Goal: Entertainment & Leisure: Consume media (video, audio)

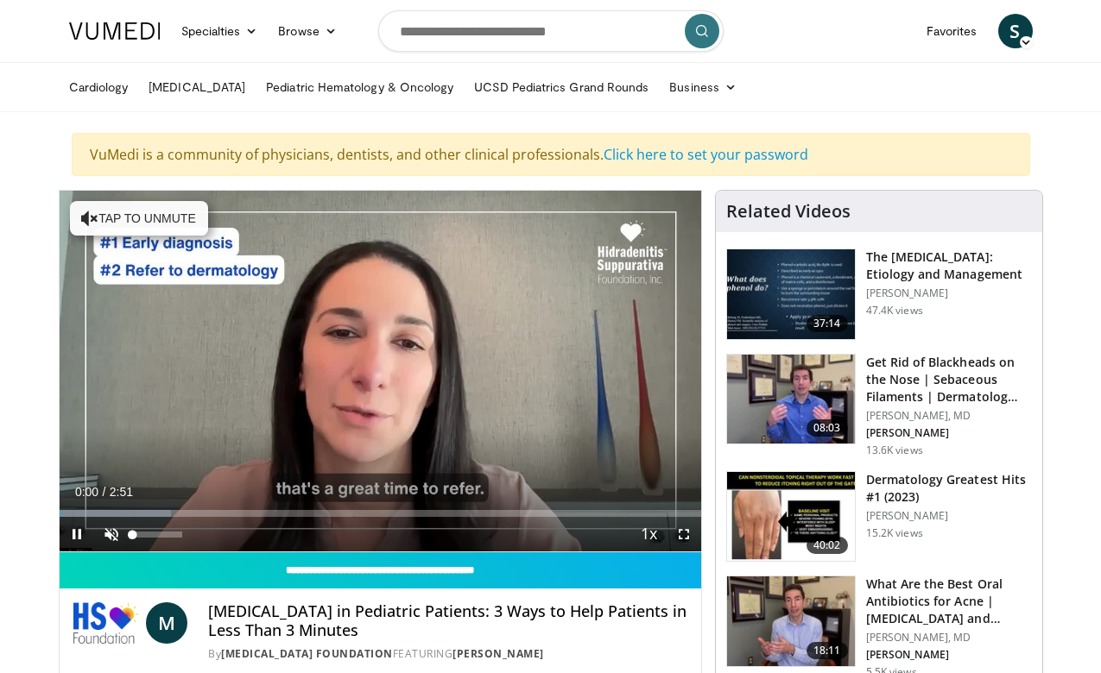
click at [111, 534] on span "Video Player" at bounding box center [111, 534] width 35 height 35
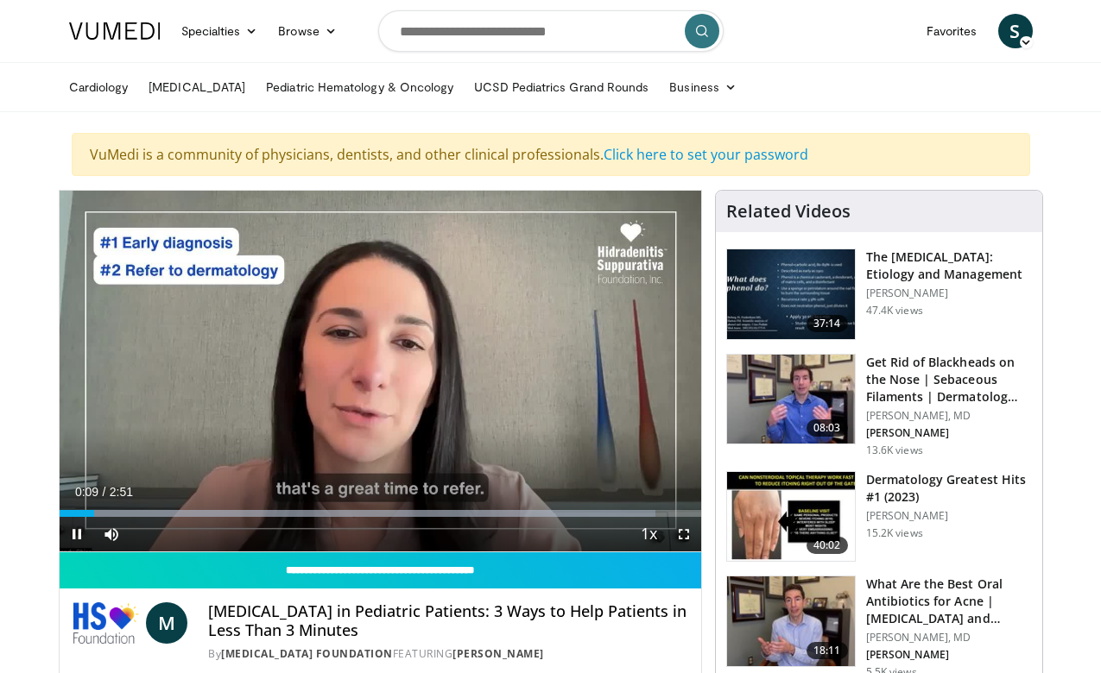
click at [685, 537] on span "Video Player" at bounding box center [683, 534] width 35 height 35
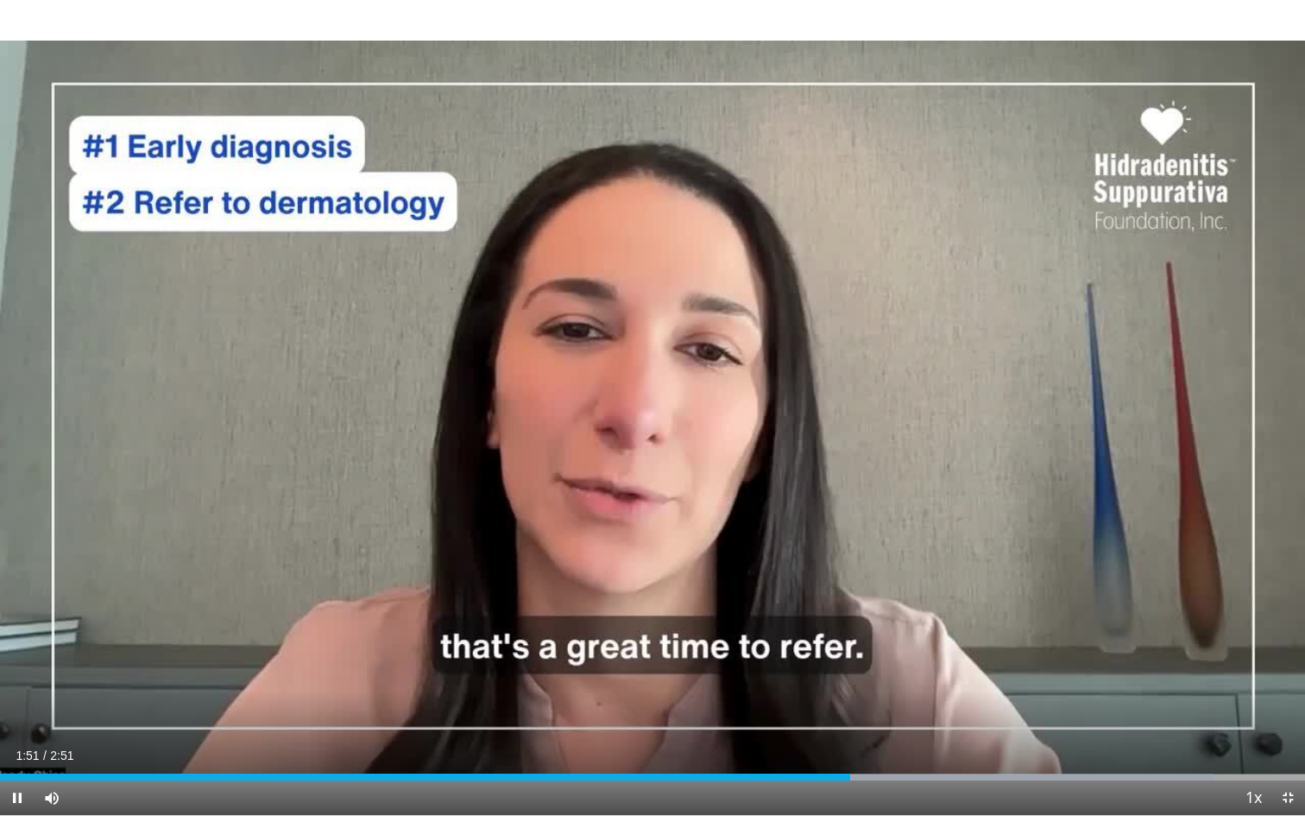
click at [1100, 672] on span "Video Player" at bounding box center [1288, 797] width 35 height 35
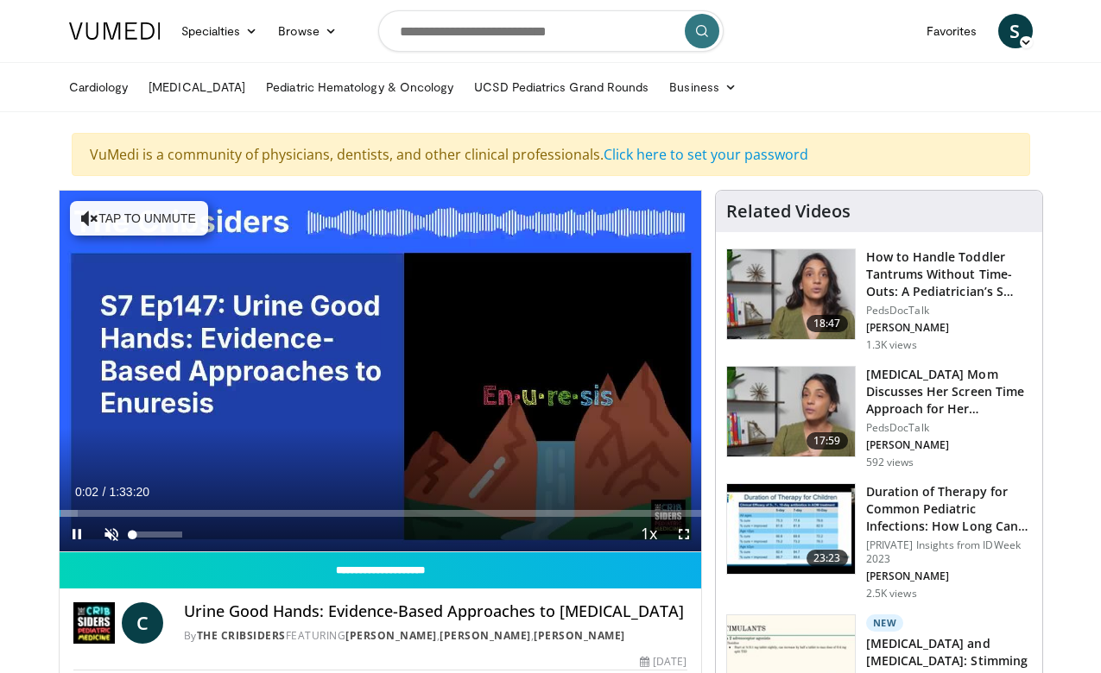
click at [110, 534] on span "Video Player" at bounding box center [111, 534] width 35 height 35
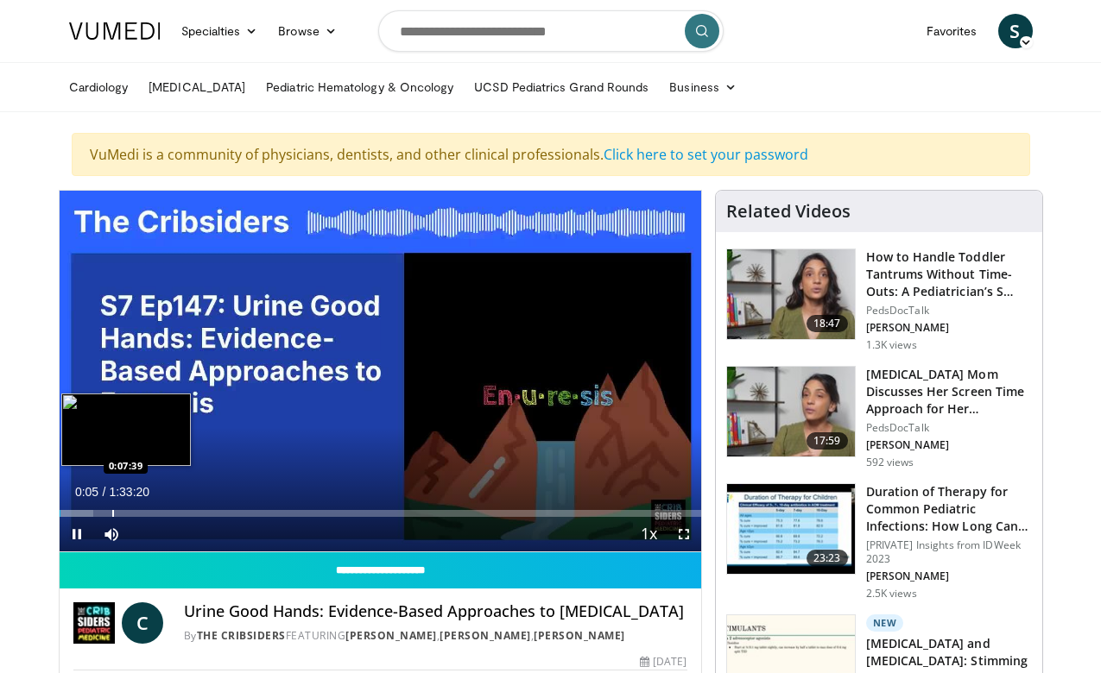
click at [112, 516] on div "Progress Bar" at bounding box center [113, 513] width 2 height 7
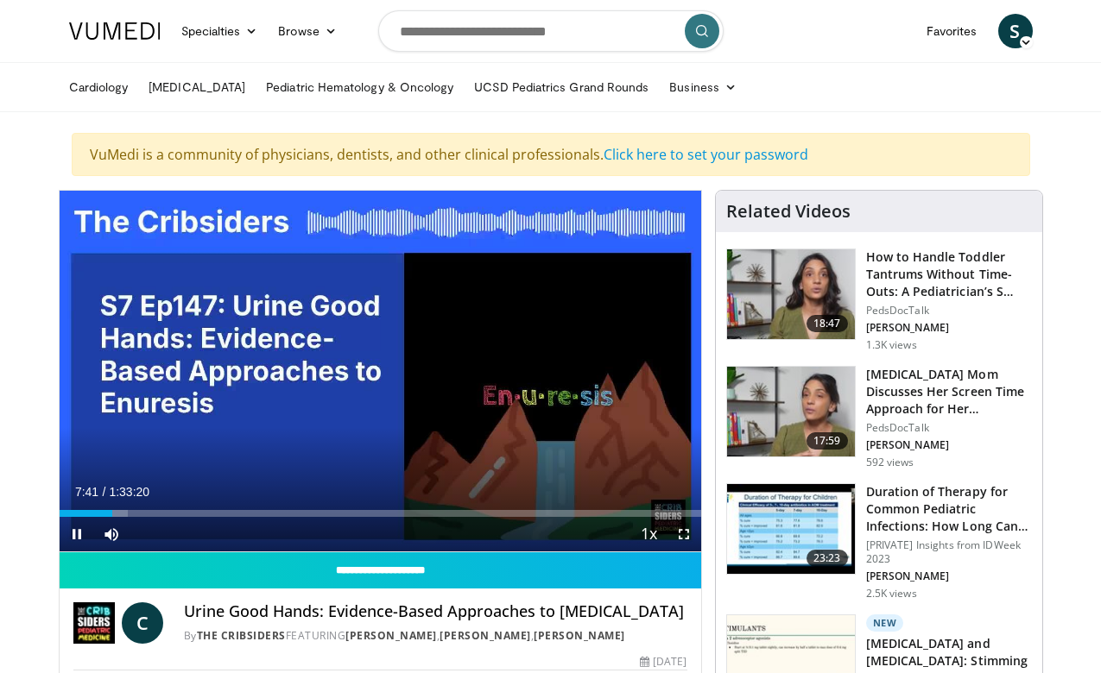
click at [687, 534] on span "Video Player" at bounding box center [683, 534] width 35 height 35
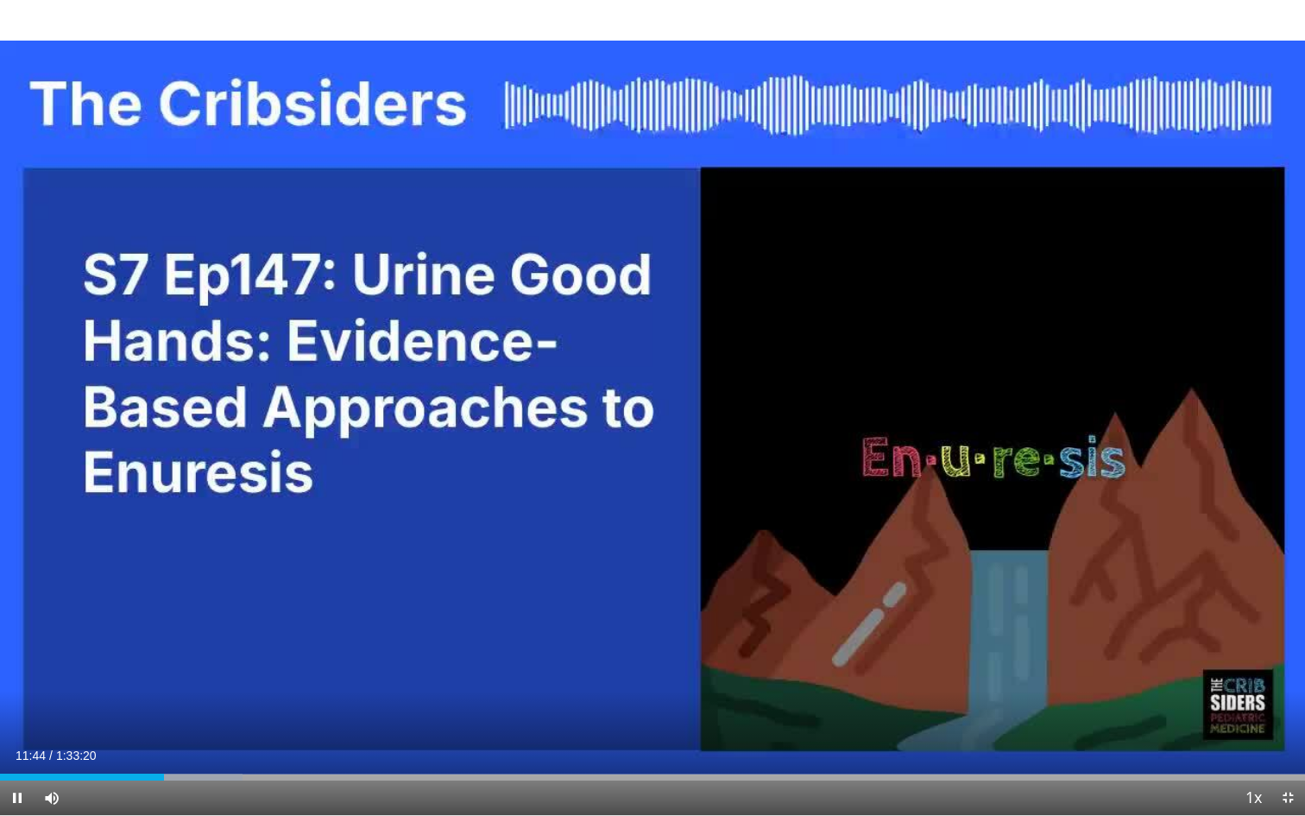
click at [1100, 672] on span "Video Player" at bounding box center [1288, 797] width 35 height 35
